Goal: Book appointment/travel/reservation

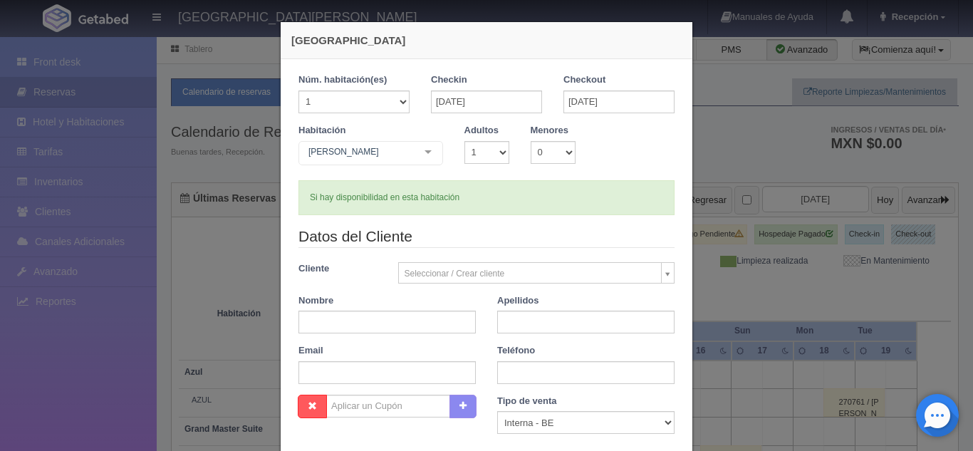
click at [463, 78] on div "Checkin [DATE]" at bounding box center [486, 93] width 111 height 40
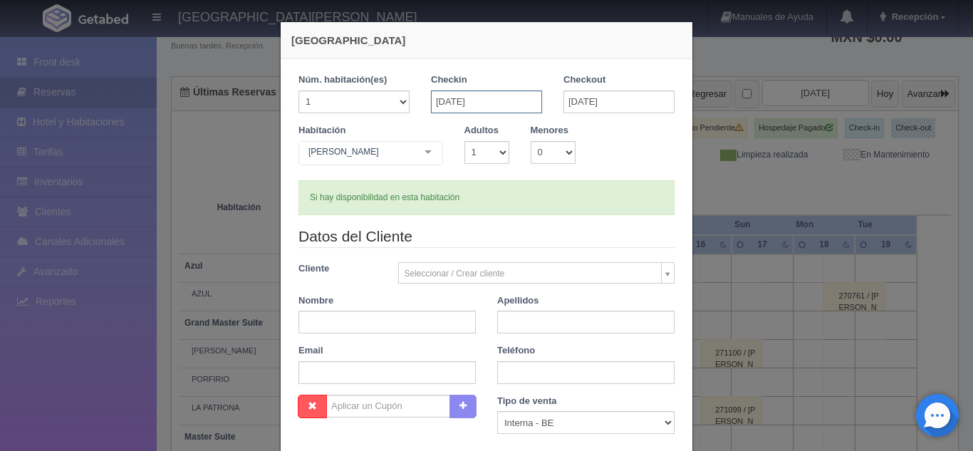
click at [462, 97] on input "[DATE]" at bounding box center [486, 101] width 111 height 23
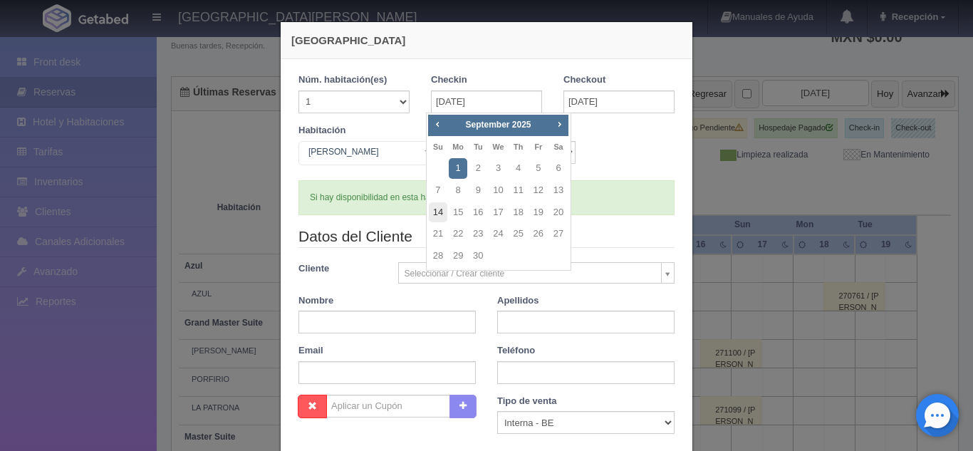
click at [436, 212] on link "14" at bounding box center [438, 212] width 19 height 21
type input "[DATE]"
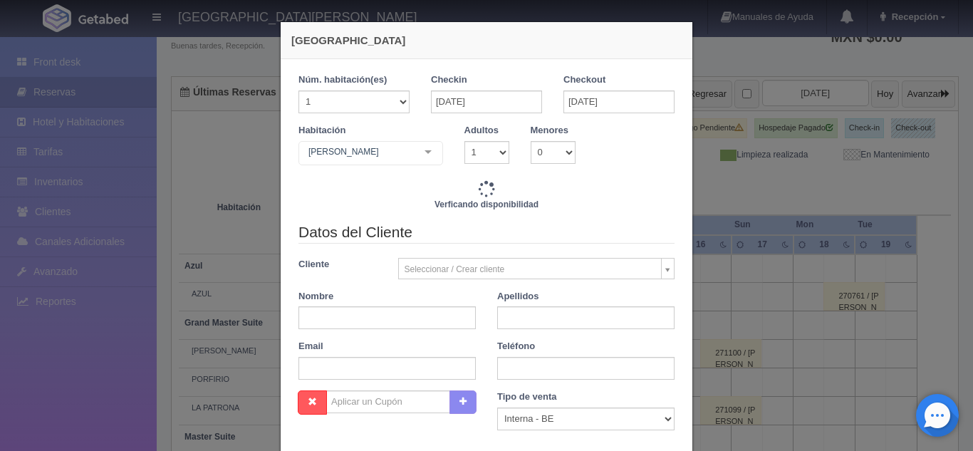
checkbox input "false"
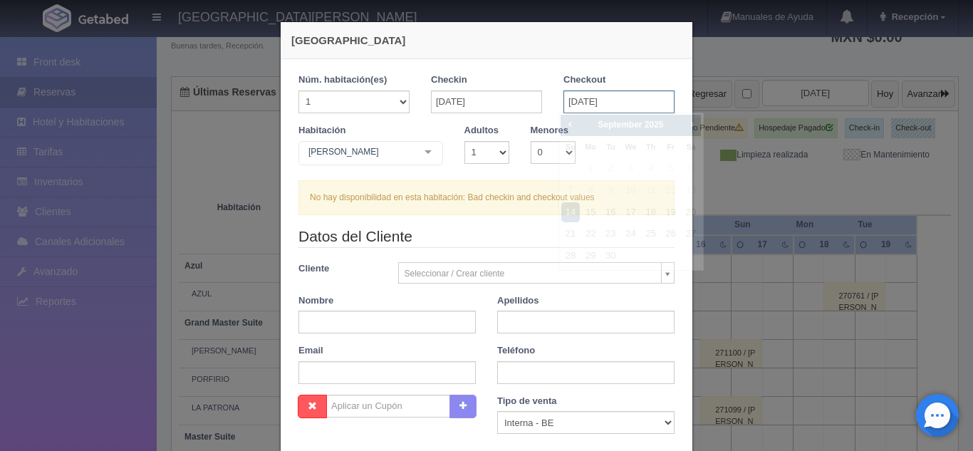
click at [577, 105] on input "[DATE]" at bounding box center [618, 101] width 111 height 23
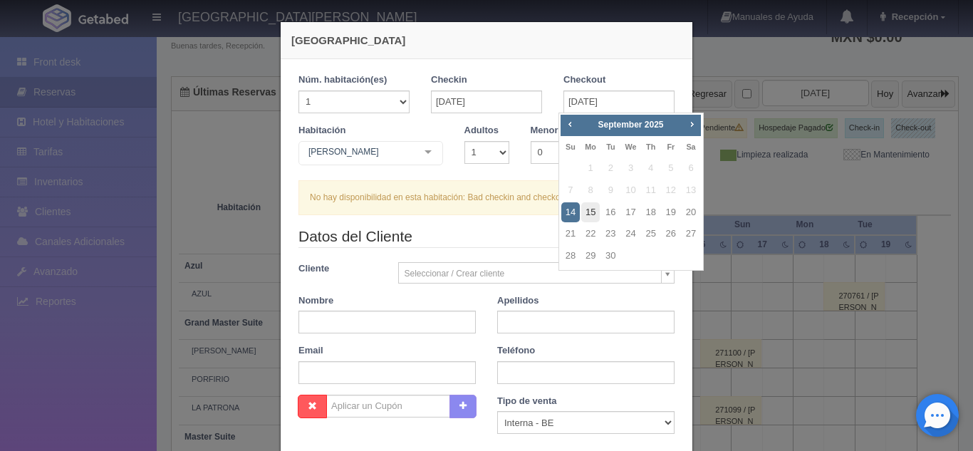
click at [590, 218] on link "15" at bounding box center [590, 212] width 19 height 21
type input "[DATE]"
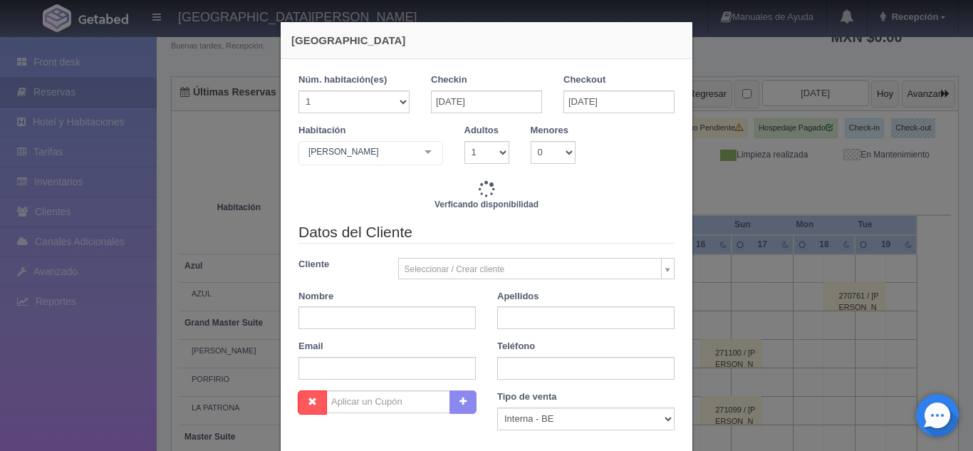
checkbox input "false"
type input "3860.00"
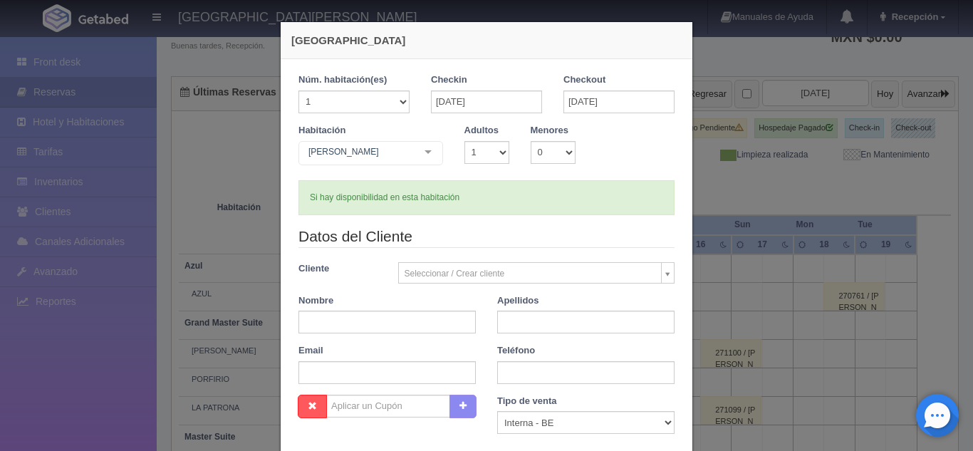
click at [414, 150] on div "[PERSON_NAME] Suite con 2 camas matrimoniales-No apta para menores Suite con 2 …" at bounding box center [370, 155] width 145 height 28
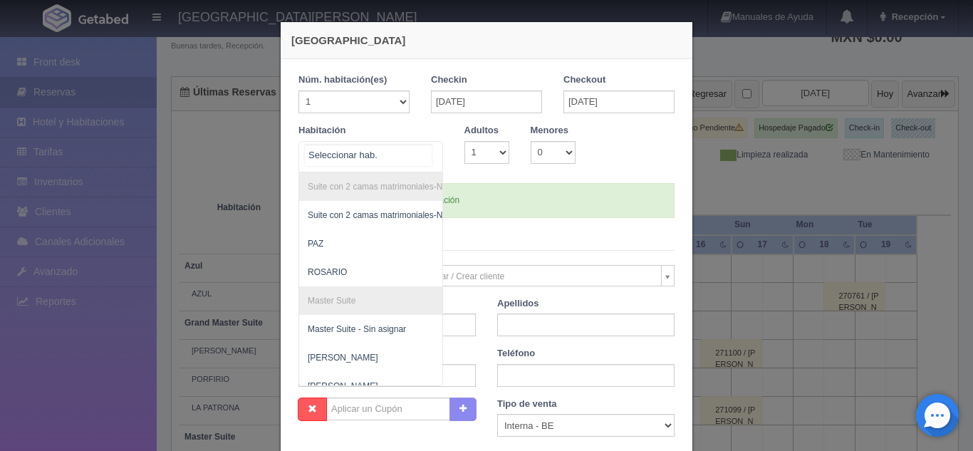
checkbox input "false"
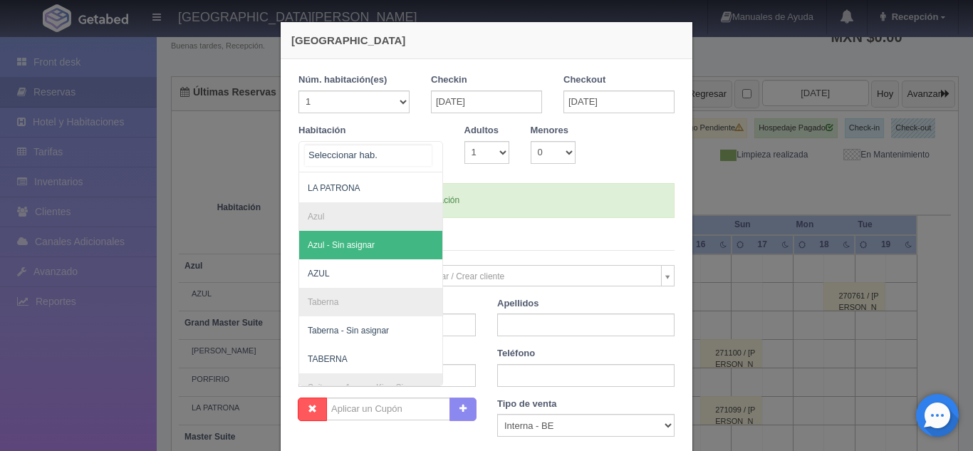
scroll to position [427, 0]
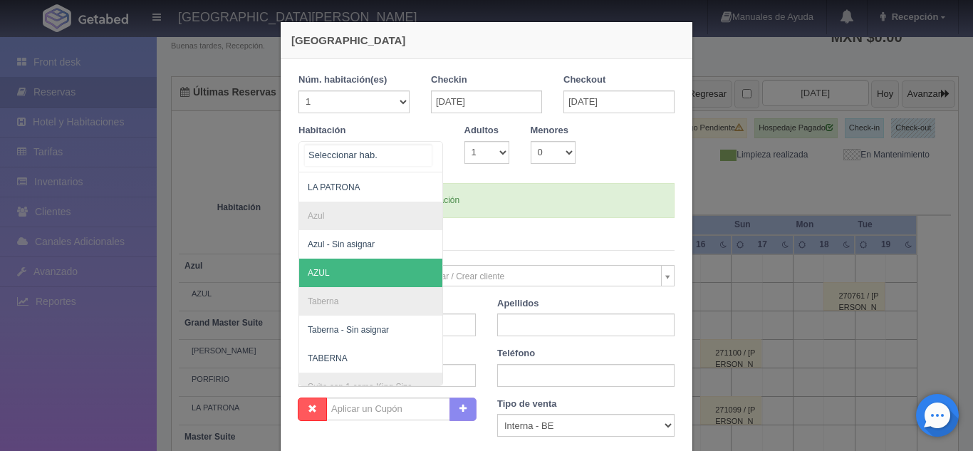
click at [312, 266] on span "AZUL" at bounding box center [439, 273] width 281 height 28
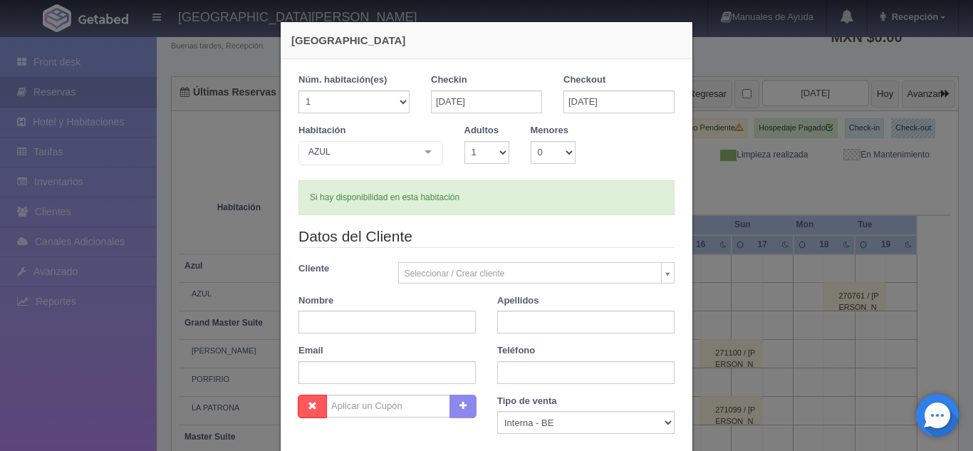
checkbox input "false"
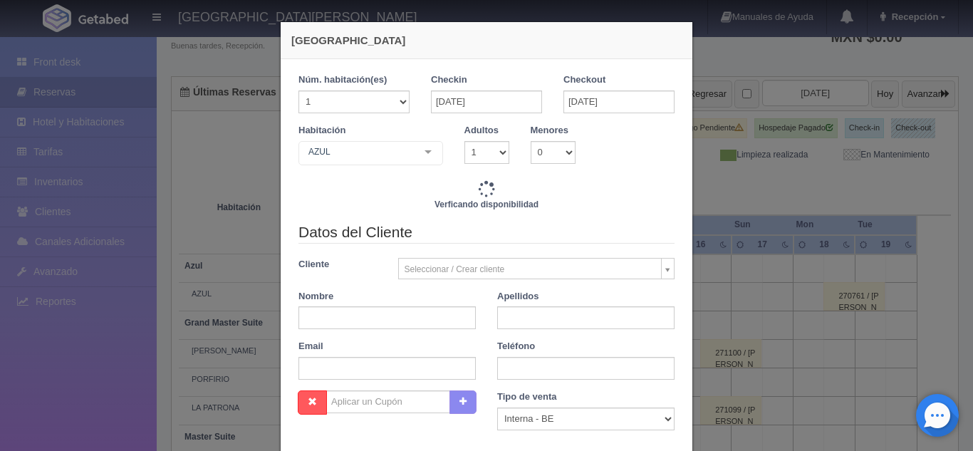
type input "8100.00"
checkbox input "false"
